Goal: Check status: Check status

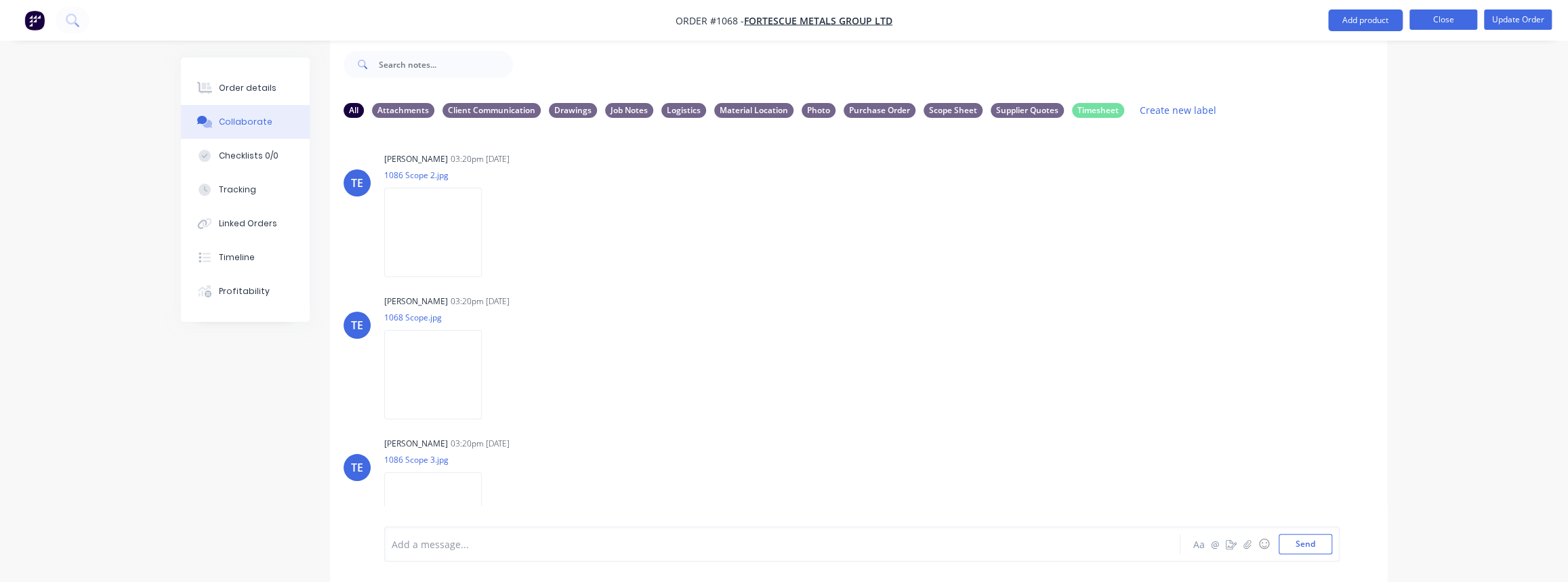
click at [1441, 27] on button "Close" at bounding box center [1443, 19] width 68 height 20
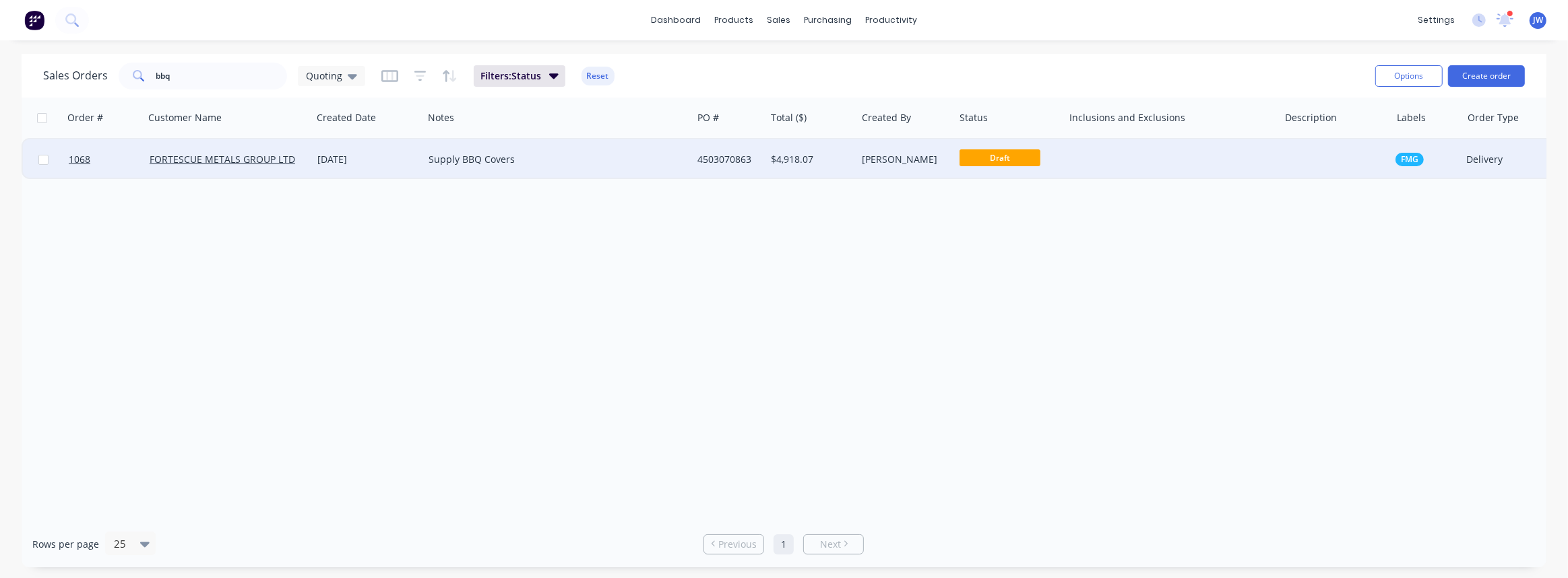
click at [1248, 166] on div at bounding box center [1170, 160] width 215 height 41
click at [740, 166] on div "4503070863" at bounding box center [727, 160] width 59 height 13
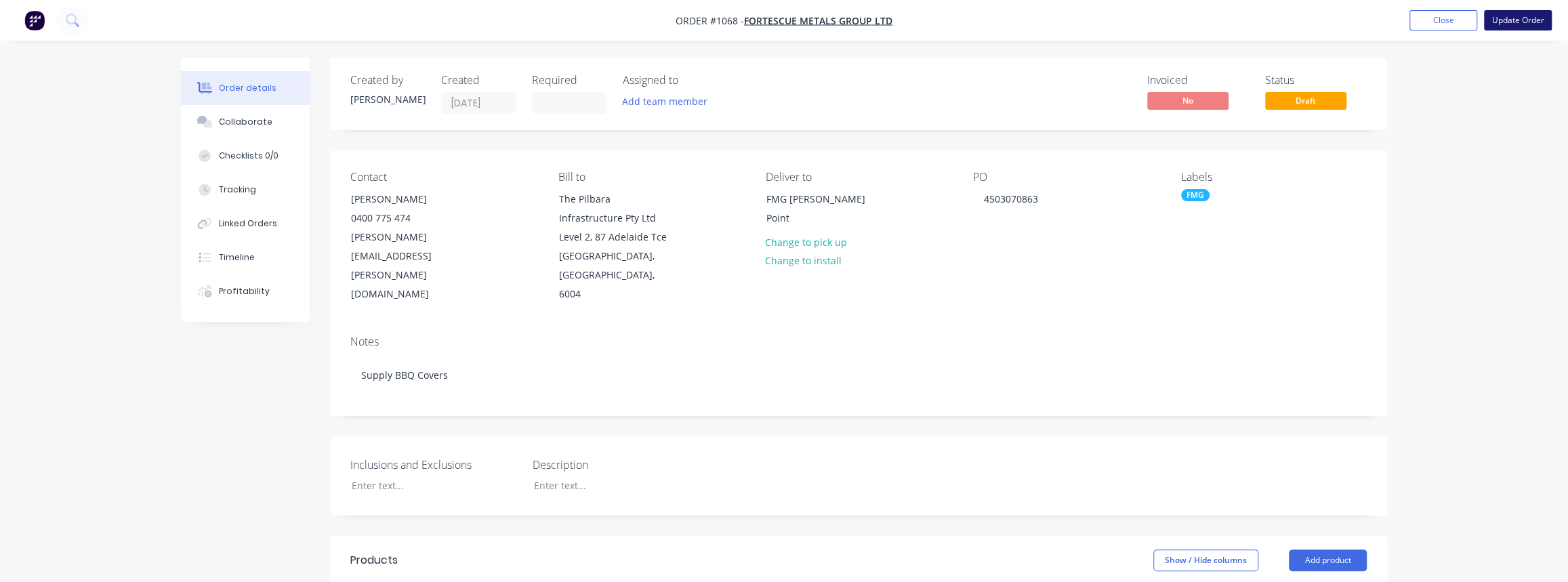
click at [1497, 22] on button "Update Order" at bounding box center [1517, 20] width 68 height 20
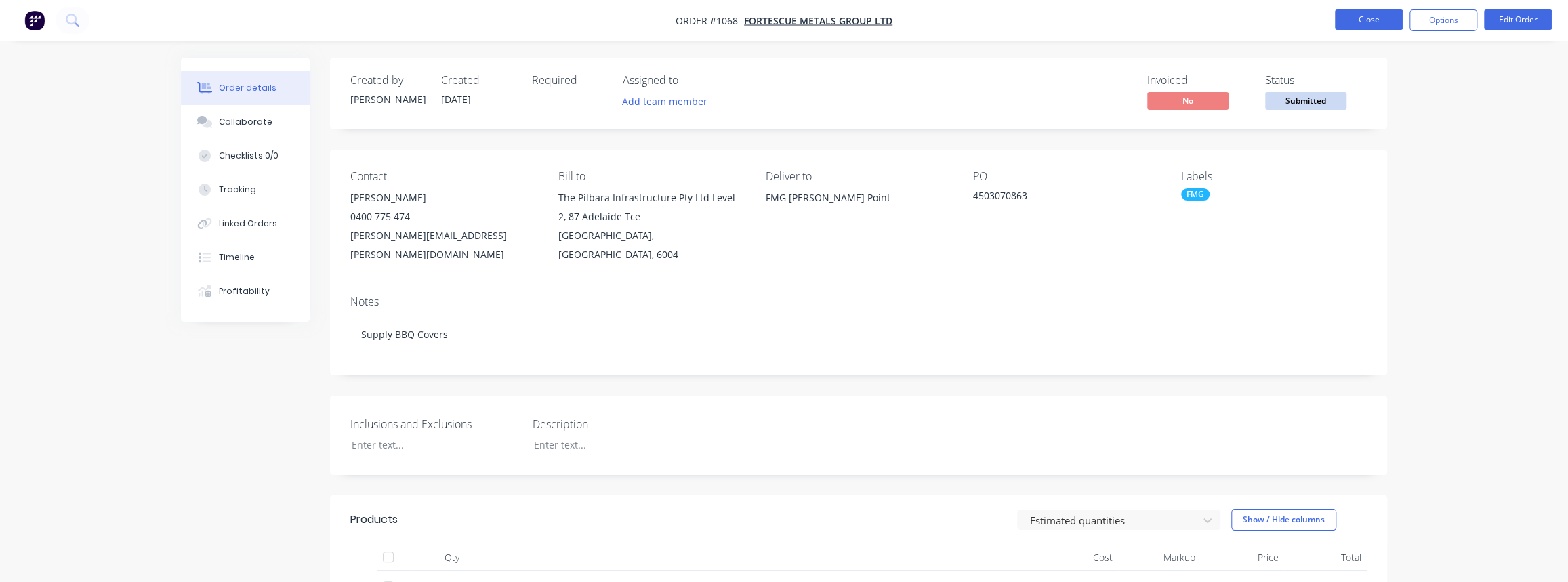
click at [1365, 28] on button "Close" at bounding box center [1369, 19] width 68 height 20
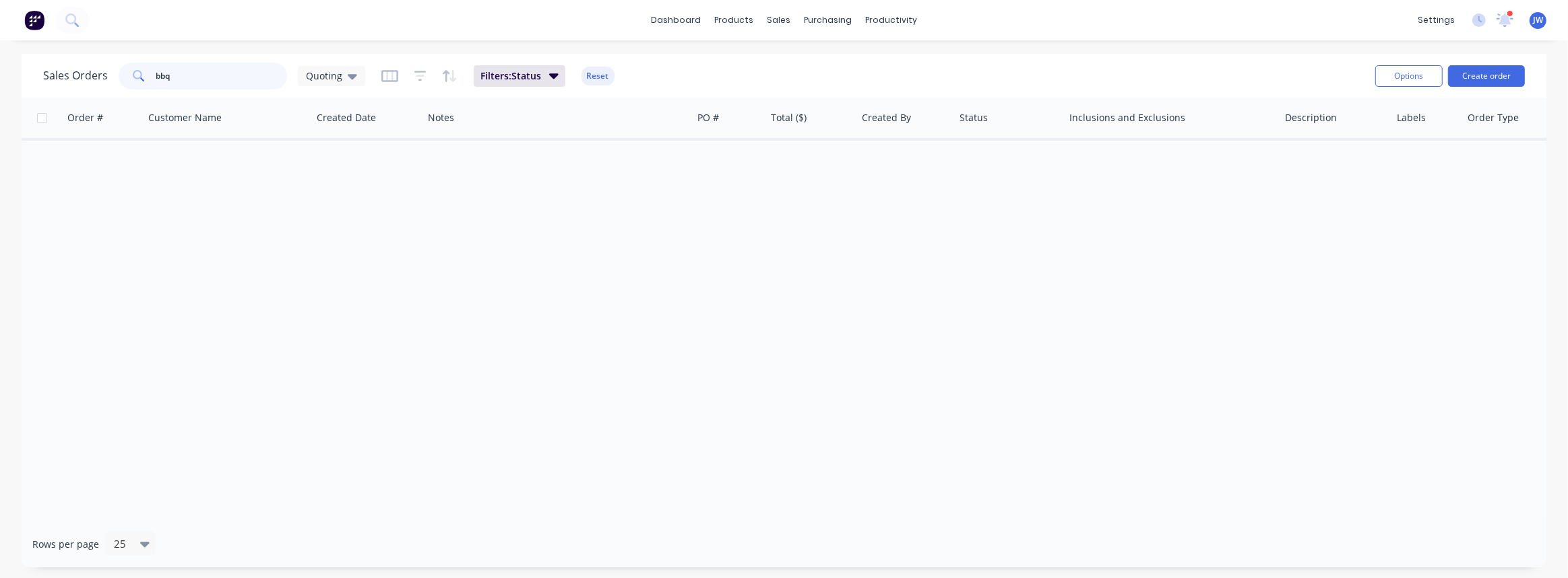
drag, startPoint x: 211, startPoint y: 79, endPoint x: -87, endPoint y: 79, distance: 298.0
click at [0, 79] on html "dashboard products sales purchasing productivity dashboard products Product Cat…" at bounding box center [784, 289] width 1568 height 578
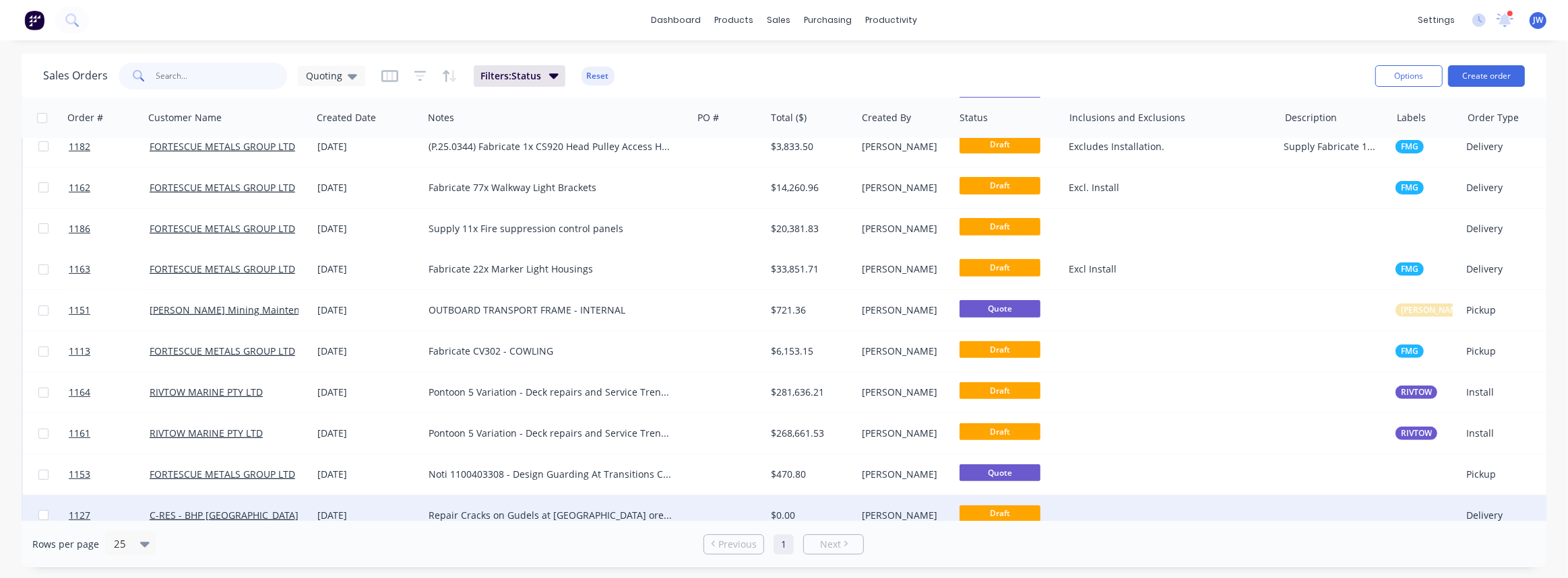
scroll to position [648, 0]
